Goal: Task Accomplishment & Management: Manage account settings

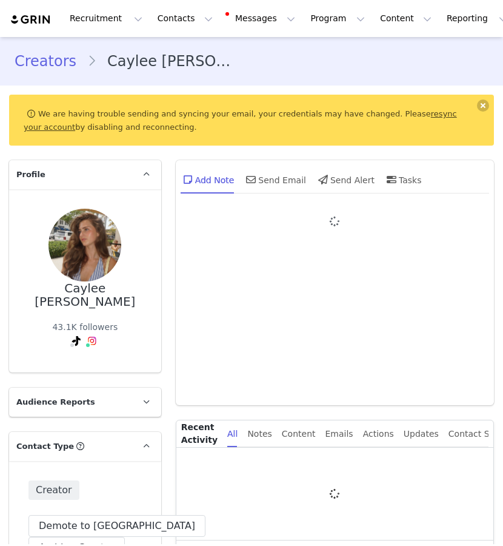
type input "+1 ([GEOGRAPHIC_DATA])"
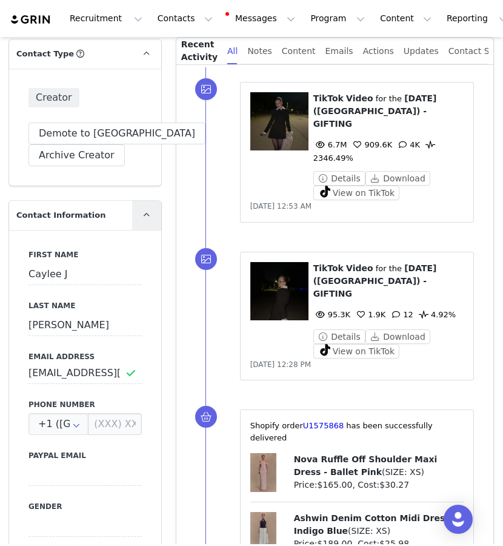
scroll to position [241, 0]
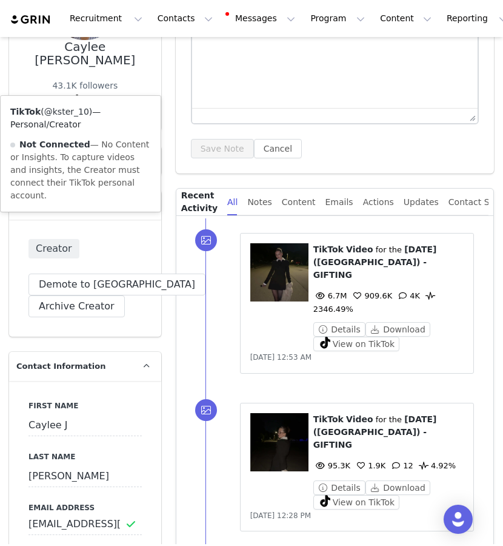
click at [76, 107] on link "@kster_10" at bounding box center [66, 112] width 45 height 10
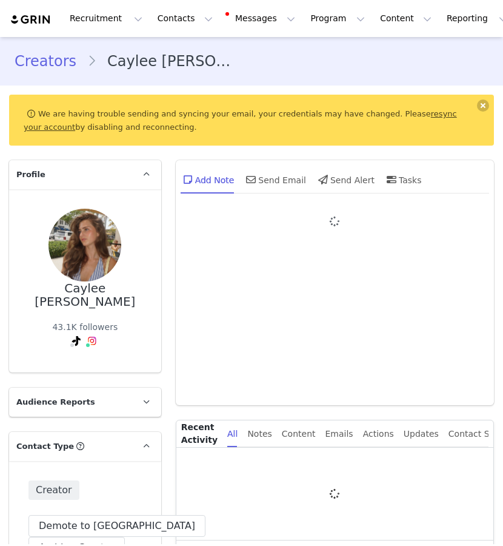
type input "+1 ([GEOGRAPHIC_DATA])"
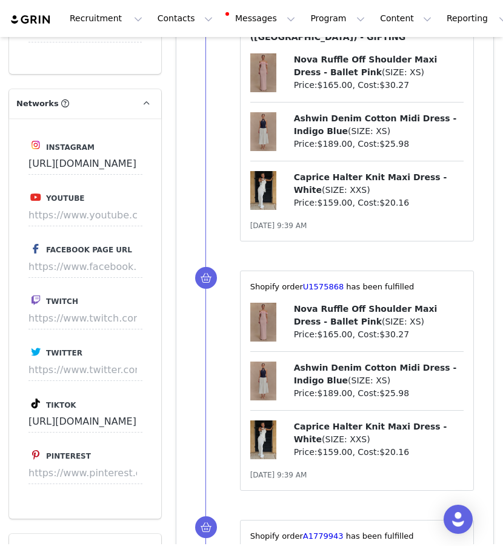
scroll to position [1389, 0]
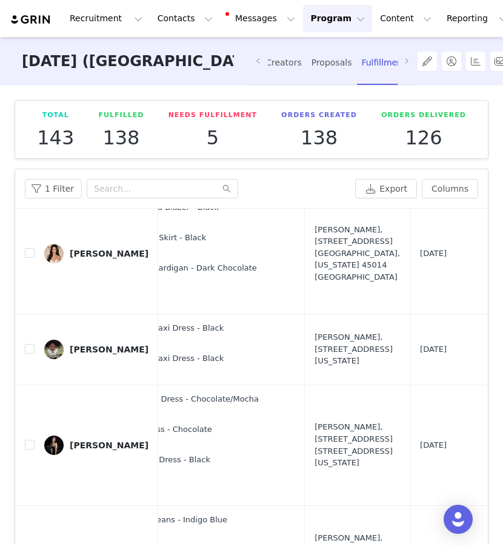
scroll to position [0, 256]
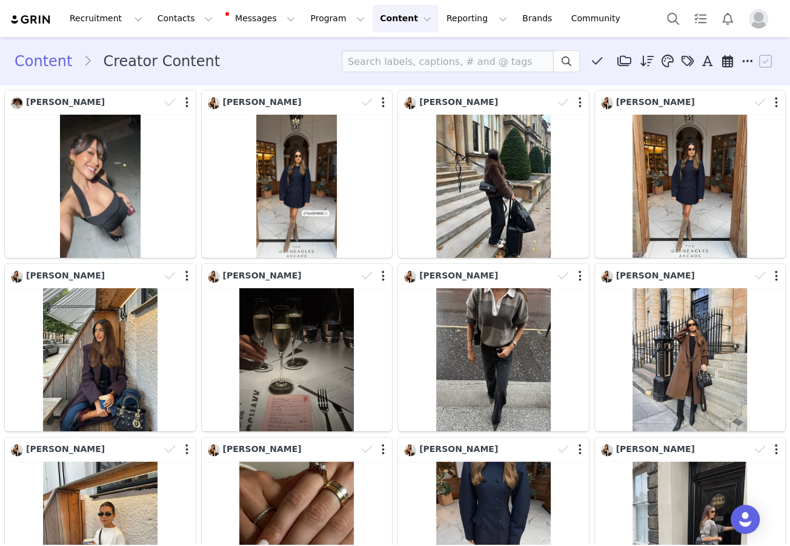
click at [743, 62] on icon at bounding box center [748, 61] width 11 height 12
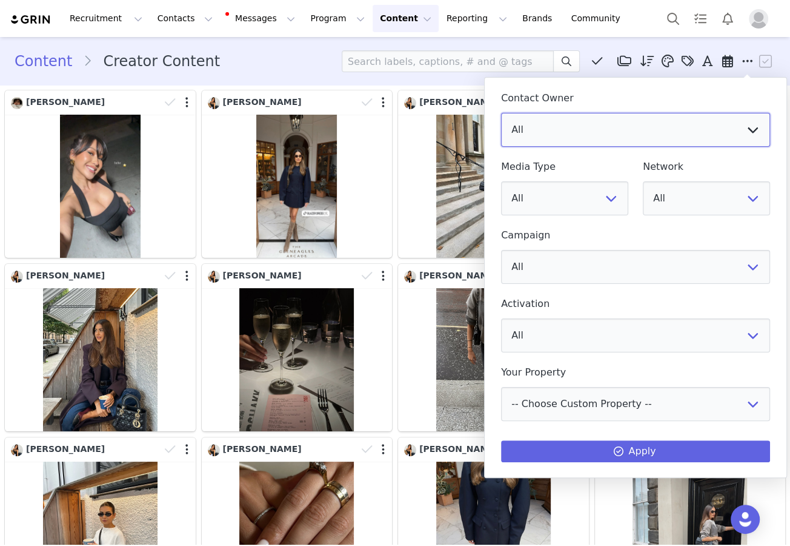
click at [690, 115] on select "All [PERSON_NAME] [US_STATE][PERSON_NAME] [PERSON_NAME] [PERSON_NAME] [PERSON_N…" at bounding box center [635, 130] width 269 height 34
select select "f486a5d6-bb11-4a40-ade1-c57aed3289ae"
click at [501, 113] on select "All [PERSON_NAME] [US_STATE][PERSON_NAME] [PERSON_NAME] [PERSON_NAME] [PERSON_N…" at bounding box center [635, 130] width 269 height 34
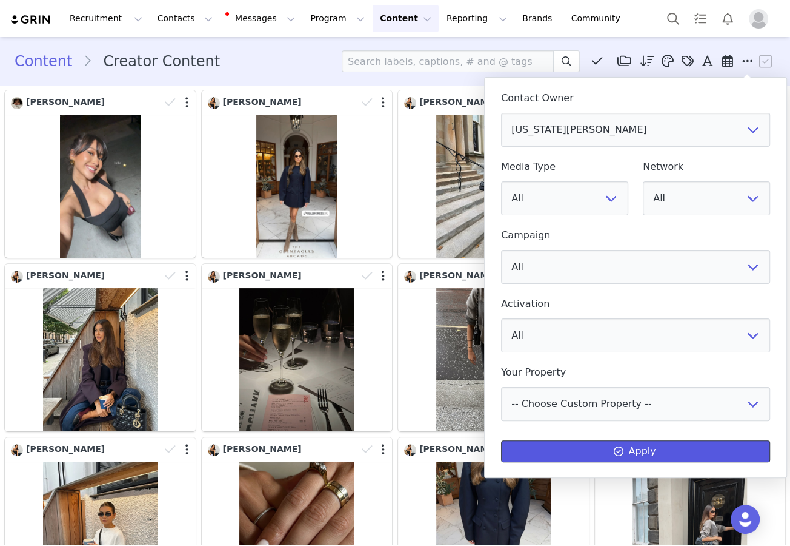
click at [566, 446] on button "Apply" at bounding box center [635, 451] width 269 height 22
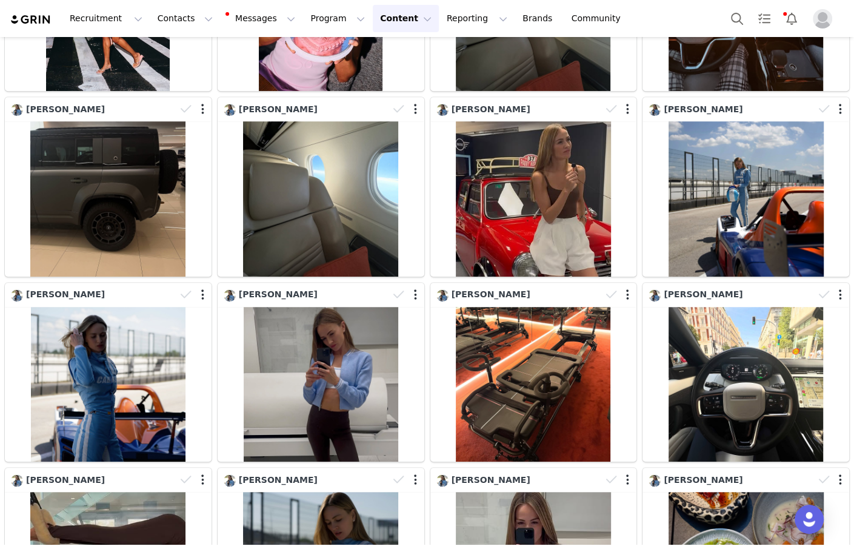
scroll to position [770, 0]
